Goal: Check status: Check status

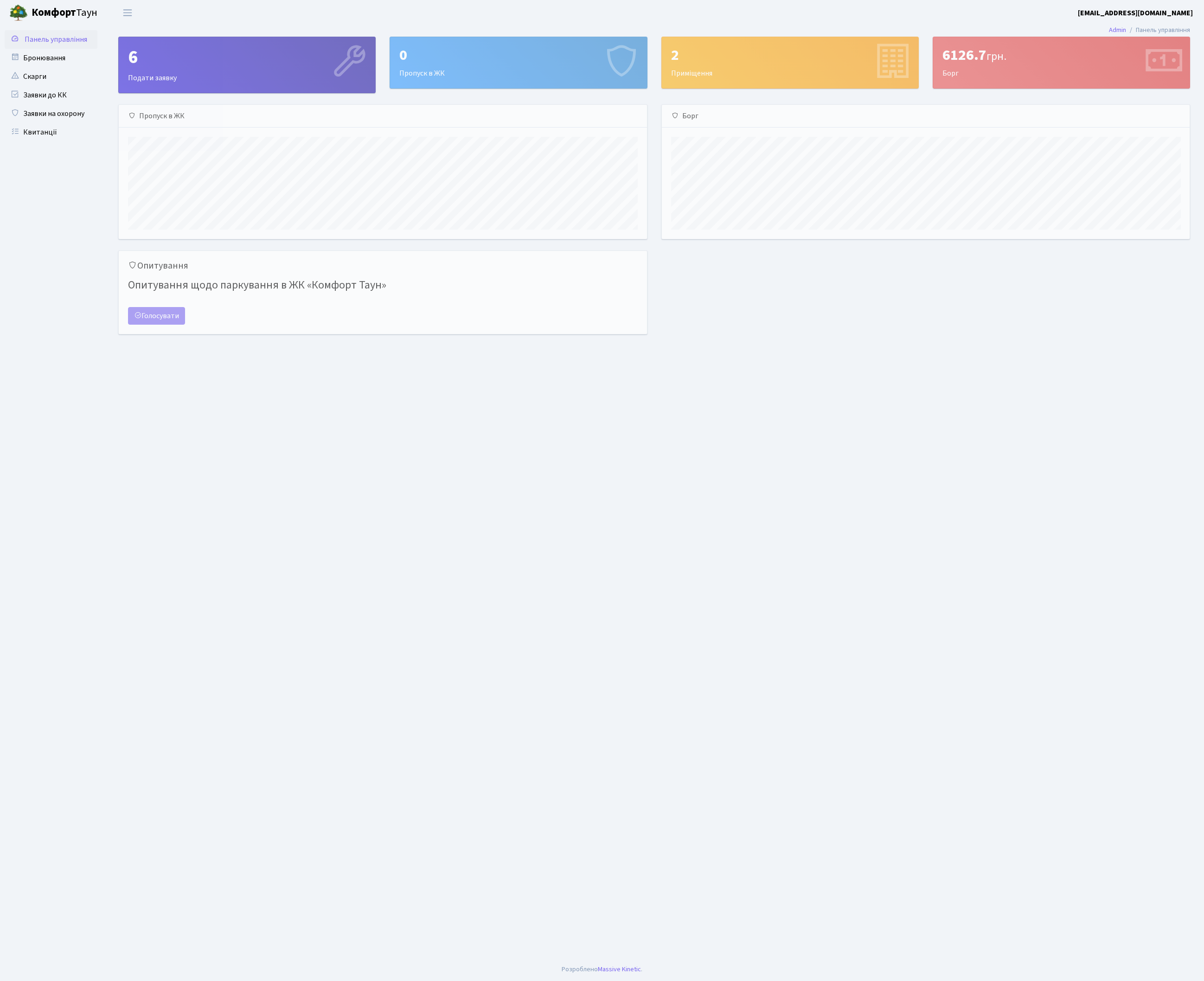
scroll to position [134, 528]
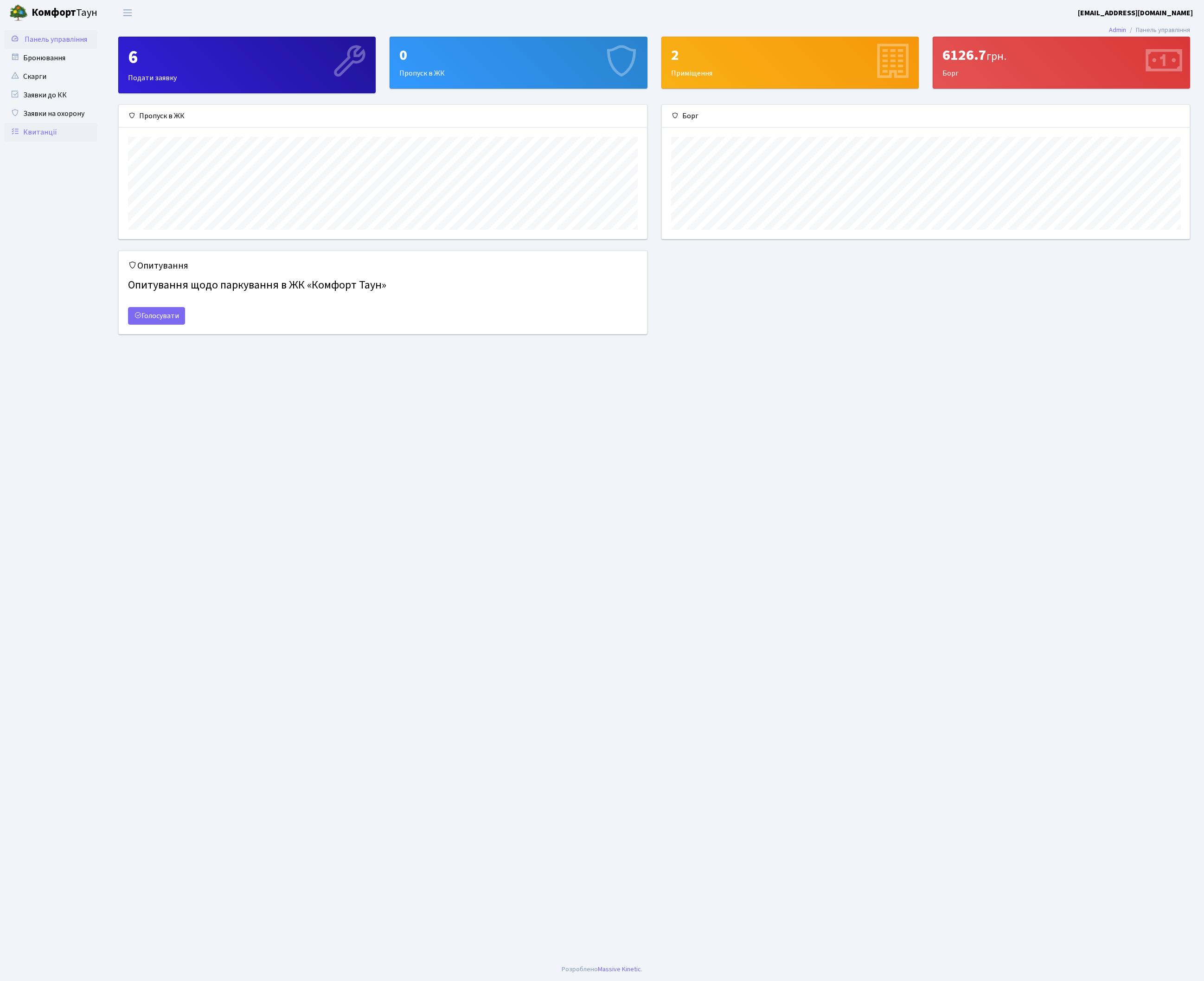
click at [40, 136] on link "Квитанції" at bounding box center [51, 132] width 93 height 19
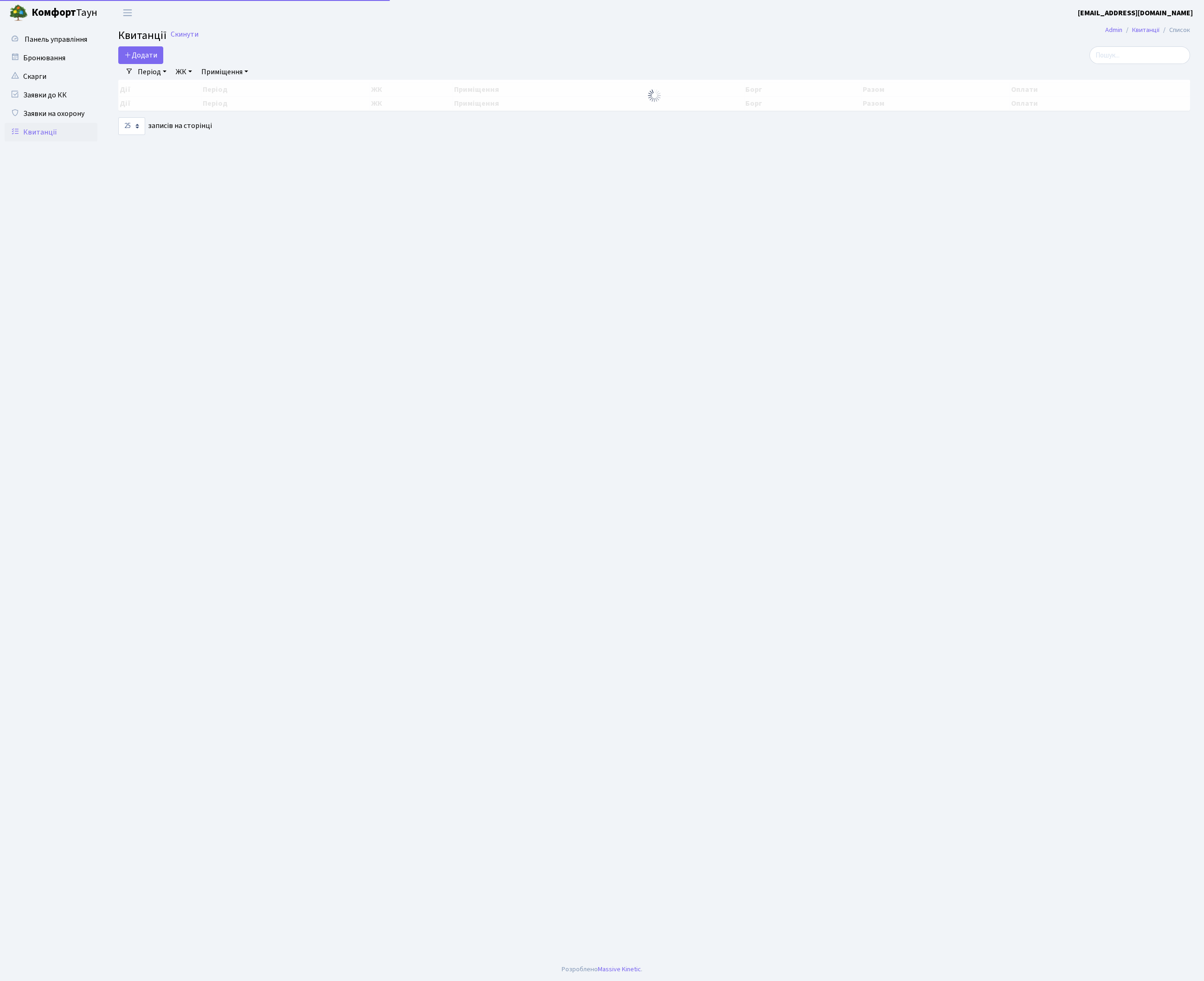
select select "25"
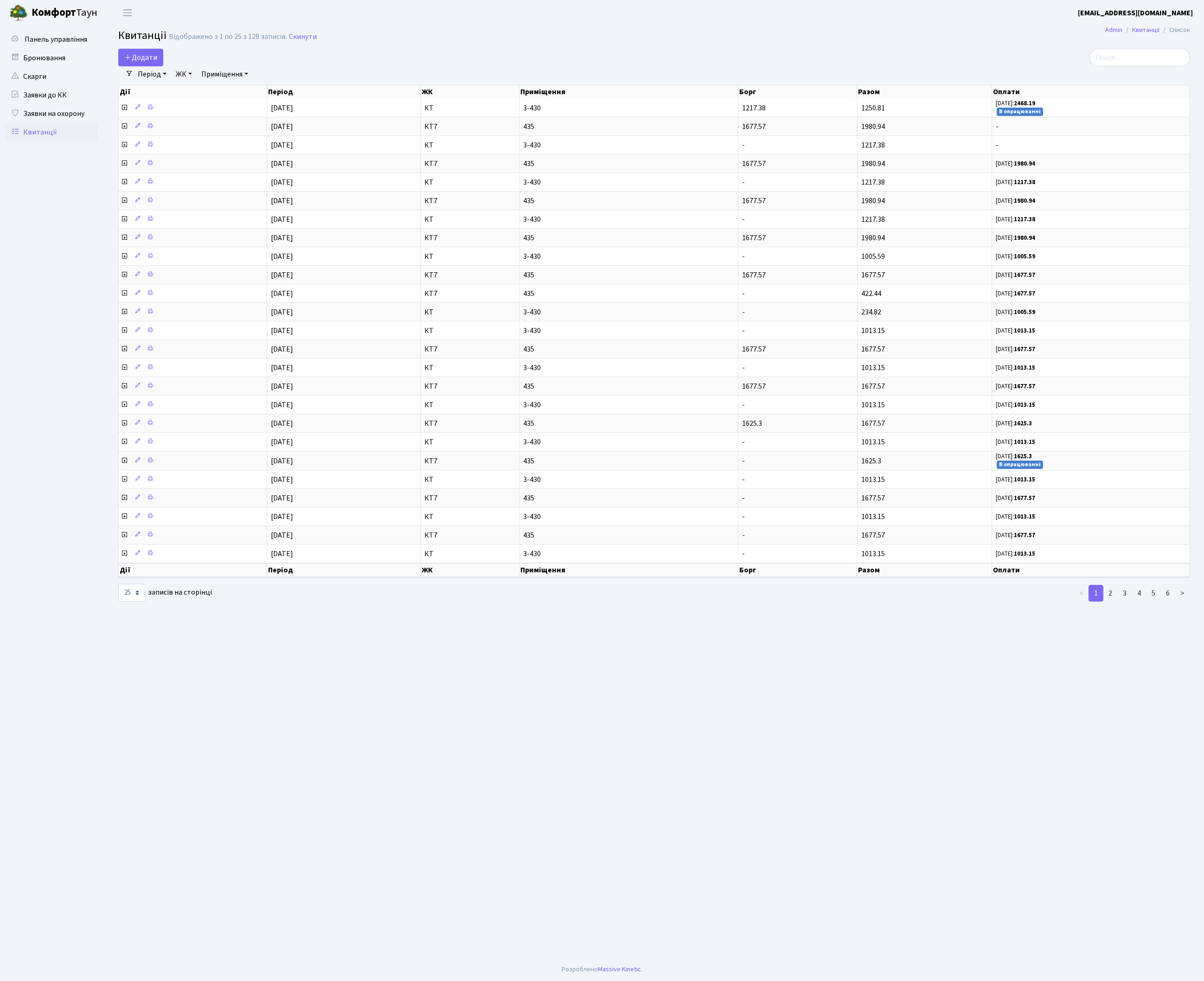
click at [456, 631] on main "Admin Квитанції Список Квитанції Відображено з 1 по 25 з 128 записів. Скинути Д…" at bounding box center [654, 491] width 1100 height 932
